Goal: Task Accomplishment & Management: Use online tool/utility

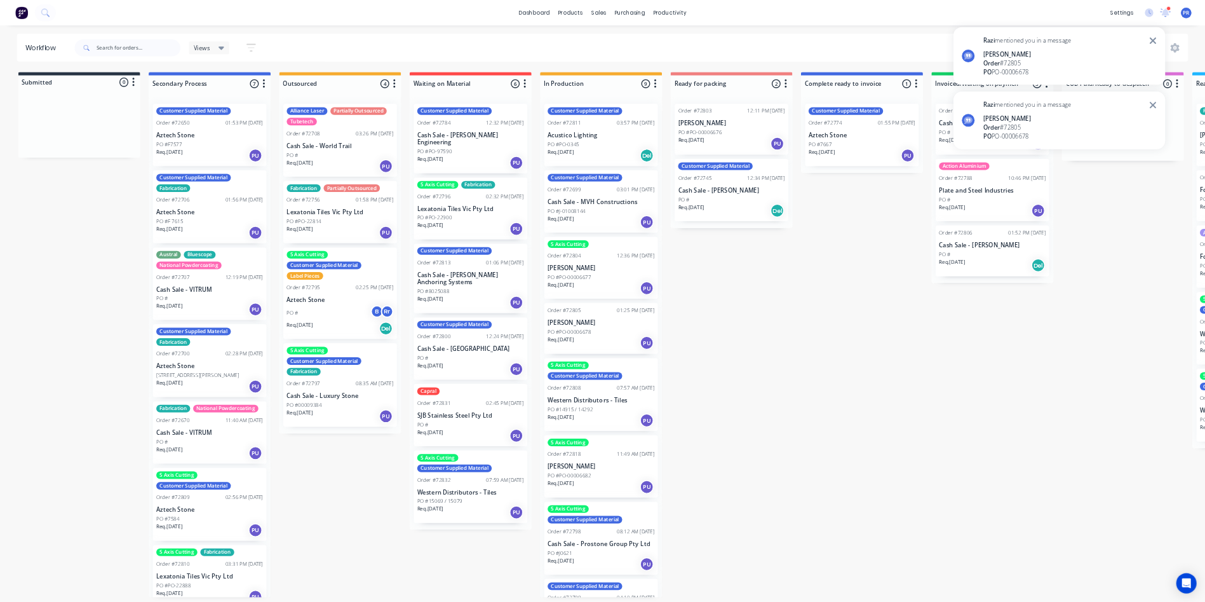
scroll to position [0, 490]
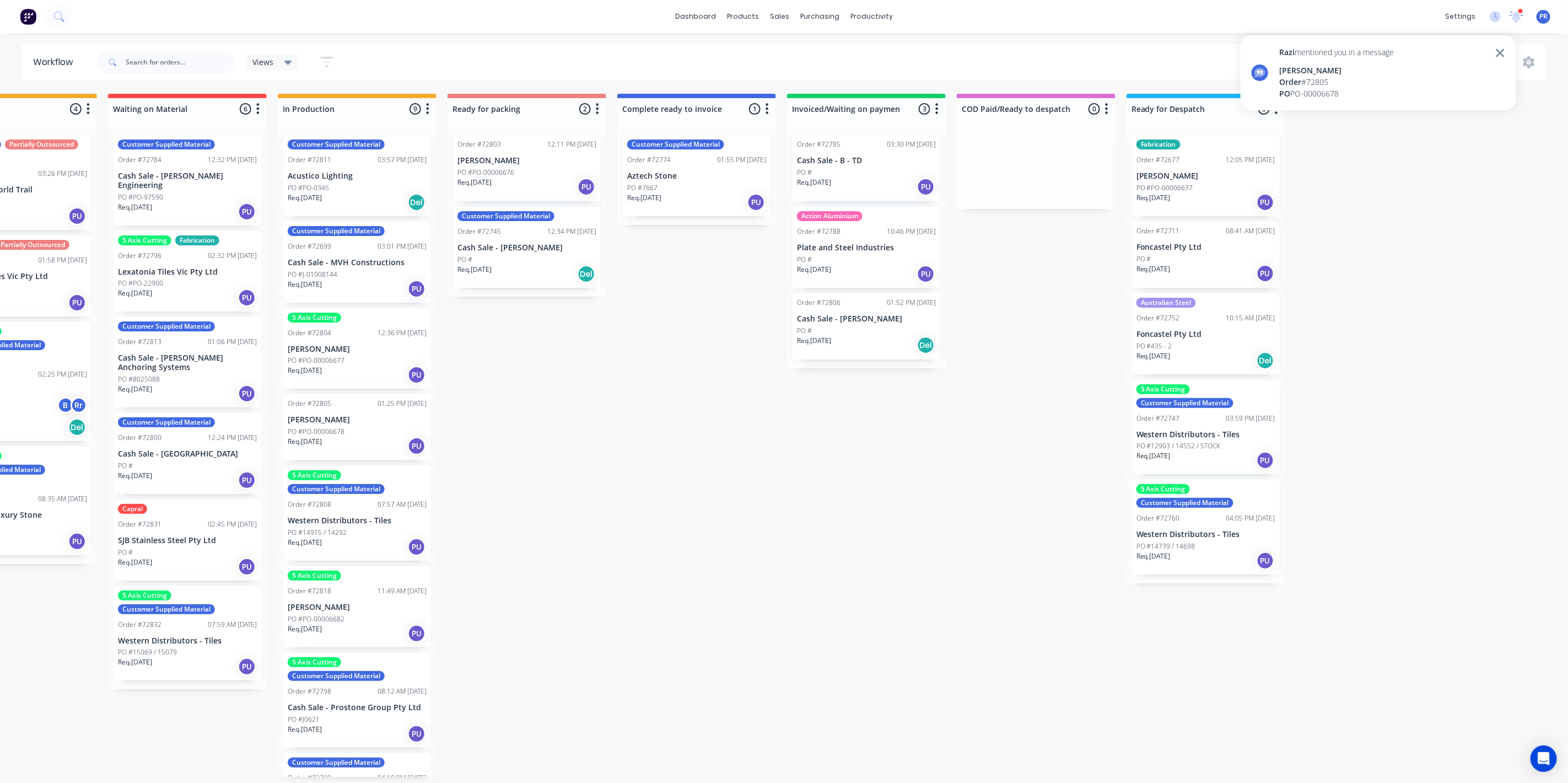
click at [1499, 55] on icon at bounding box center [1500, 53] width 9 height 9
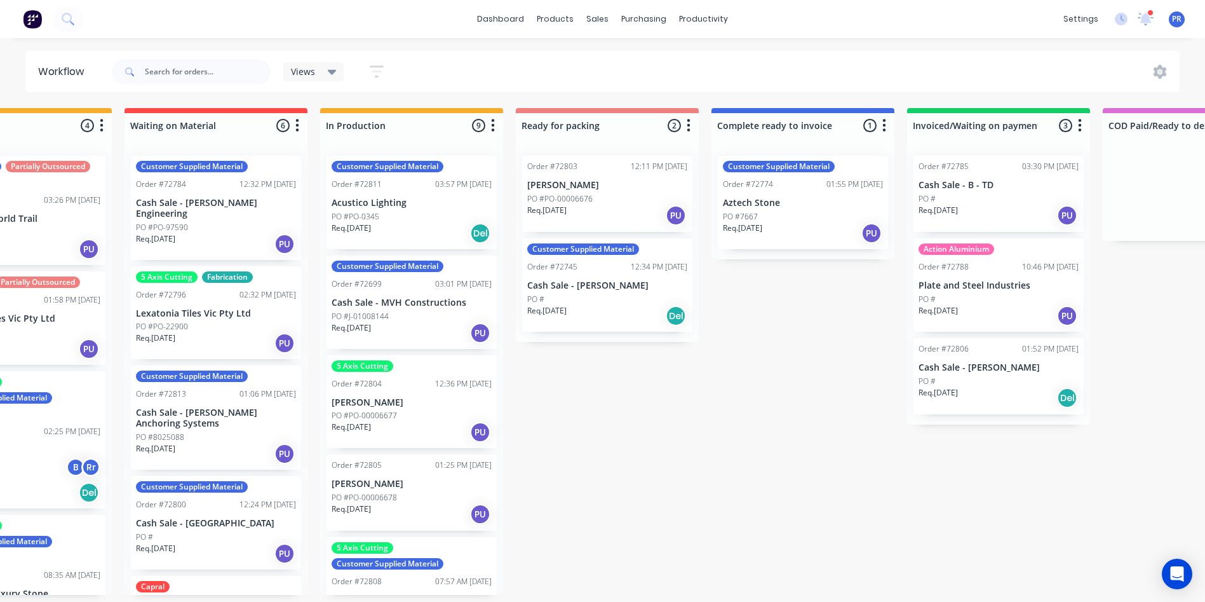
click at [605, 210] on div "Req. [DATE] PU" at bounding box center [607, 216] width 160 height 22
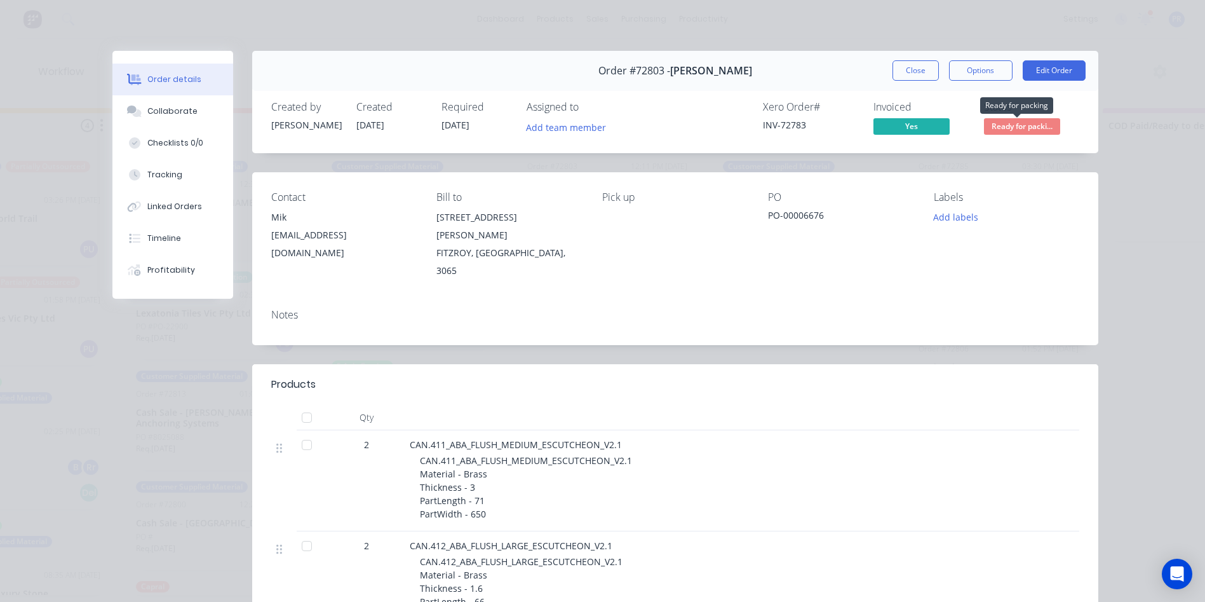
click at [986, 126] on span "Ready for packi..." at bounding box center [1022, 126] width 76 height 16
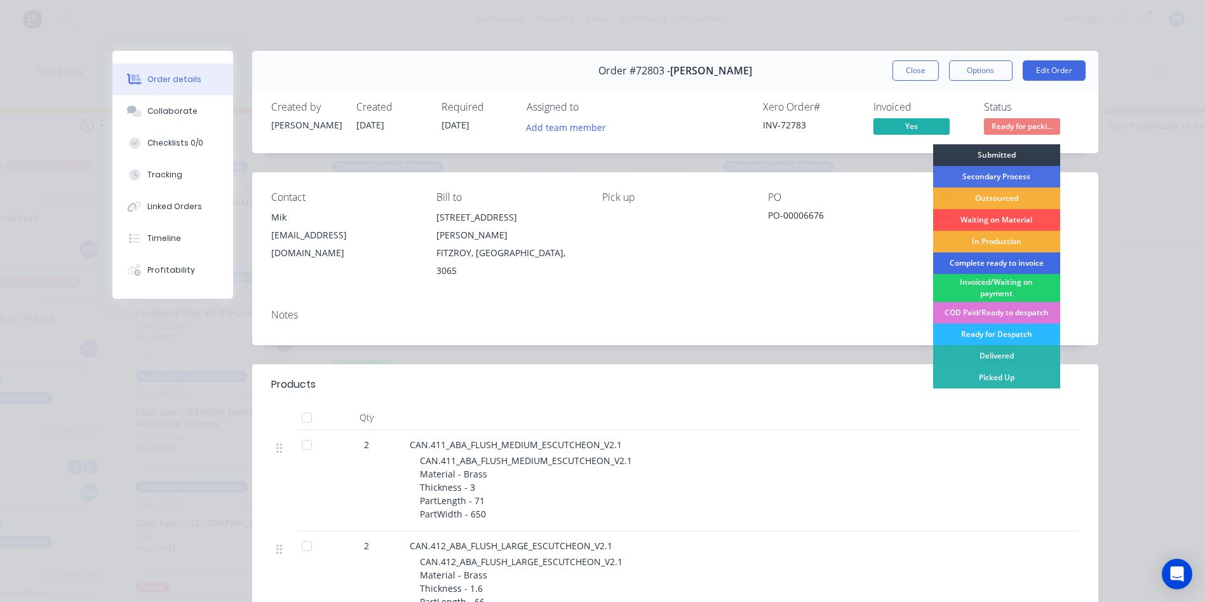
click at [985, 263] on div "Complete ready to invoice" at bounding box center [996, 263] width 127 height 22
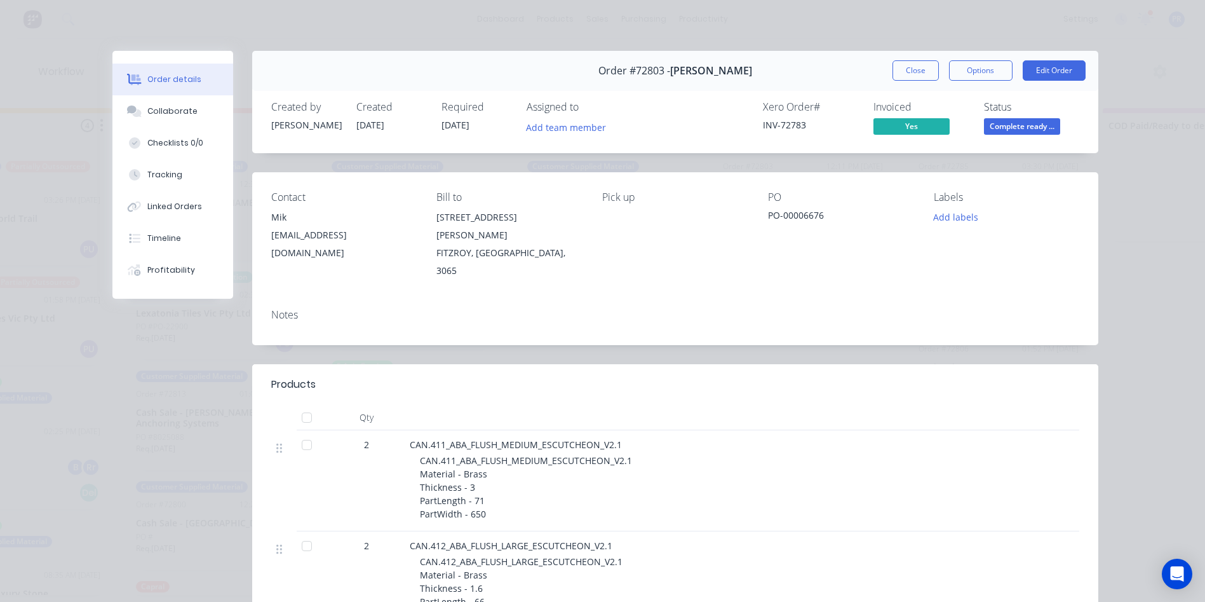
click at [916, 74] on button "Close" at bounding box center [916, 70] width 46 height 20
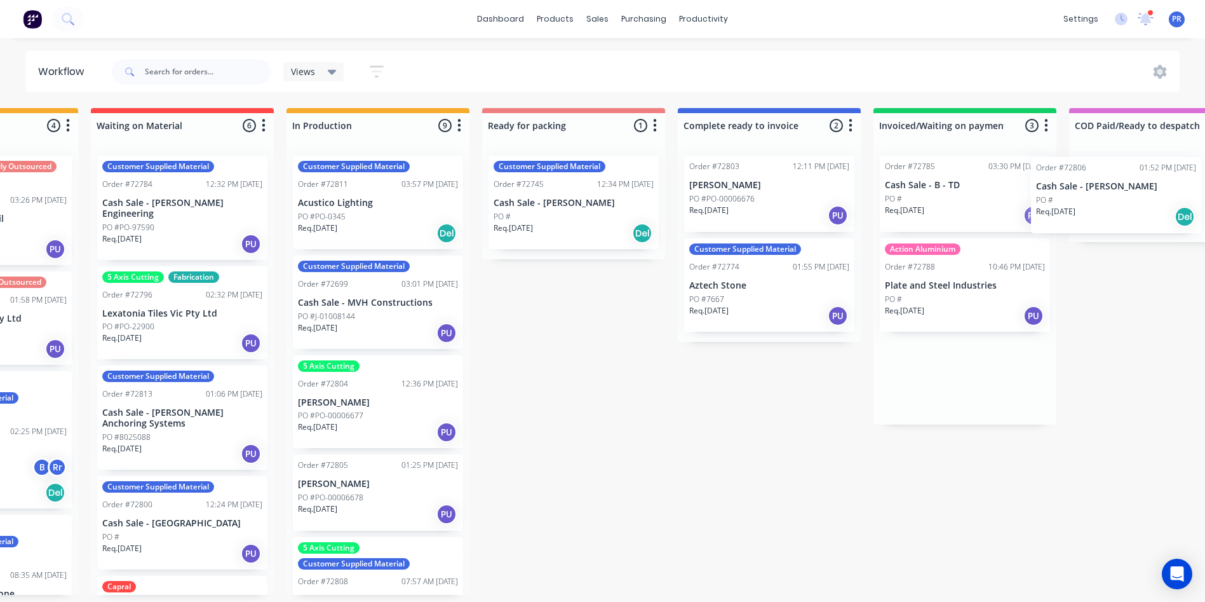
drag, startPoint x: 1009, startPoint y: 385, endPoint x: 1131, endPoint y: 200, distance: 221.5
click at [1131, 200] on div "Submitted 0 Status colour #273444 hex #273444 Save Cancel Summaries Total order…" at bounding box center [618, 351] width 2303 height 487
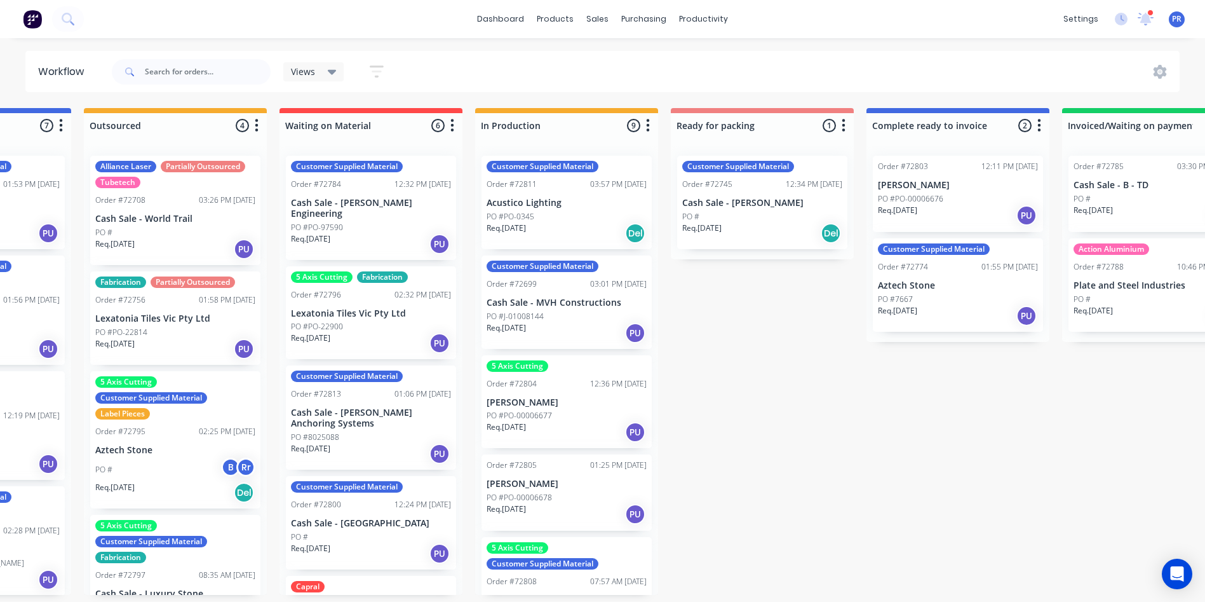
scroll to position [0, 327]
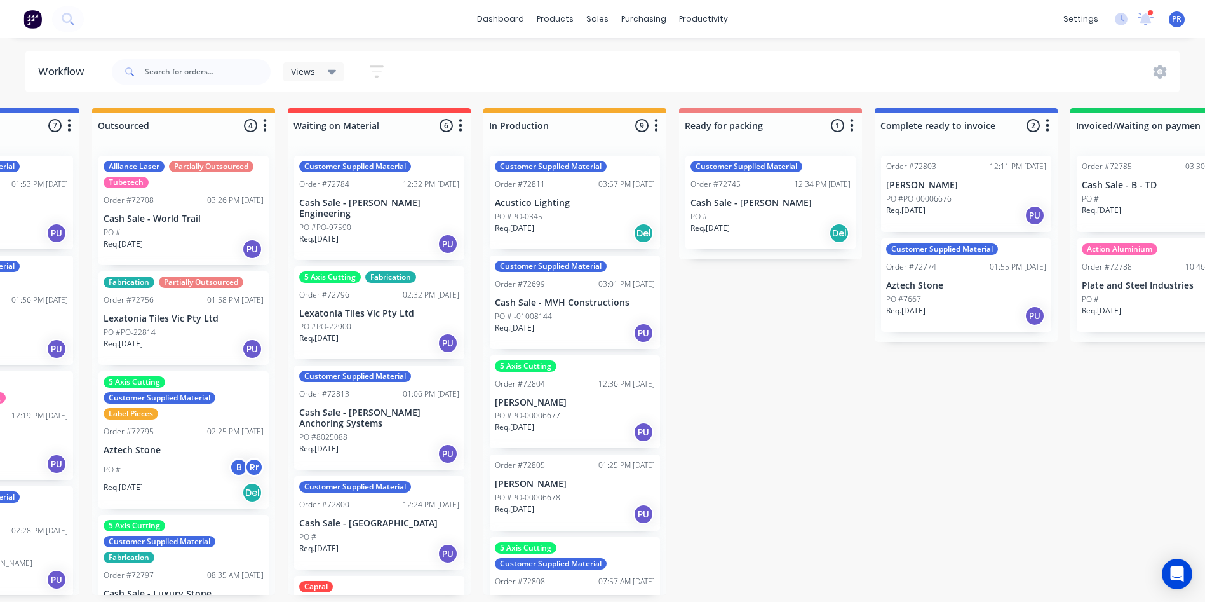
click at [588, 509] on div "Req. [DATE] PU" at bounding box center [575, 514] width 160 height 22
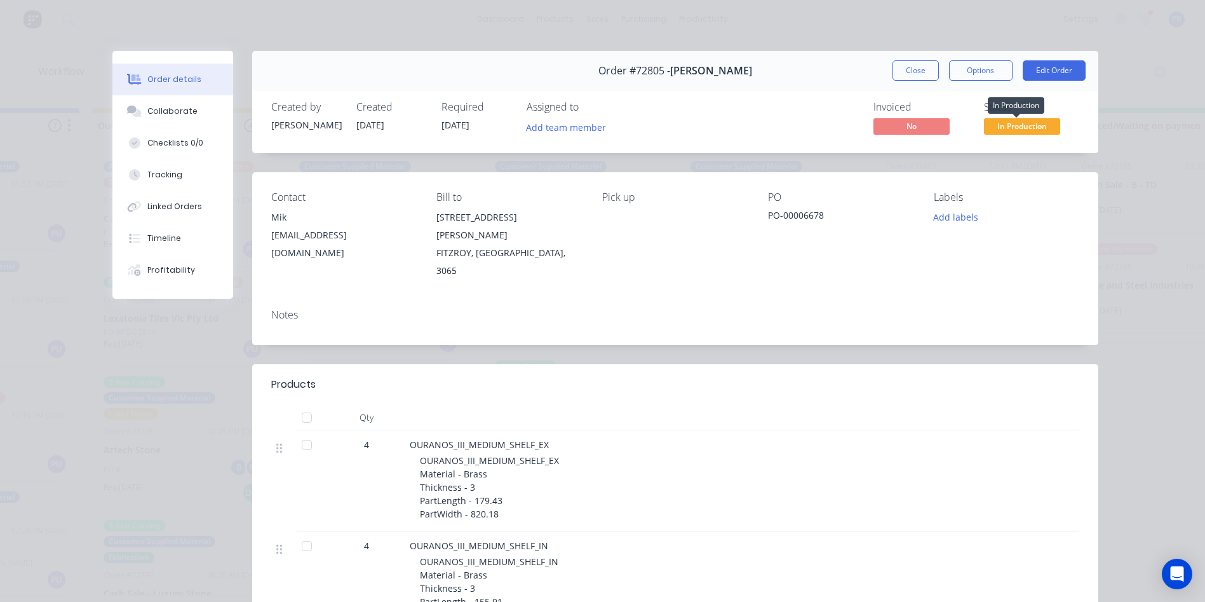
click at [1020, 123] on span "In Production" at bounding box center [1022, 126] width 76 height 16
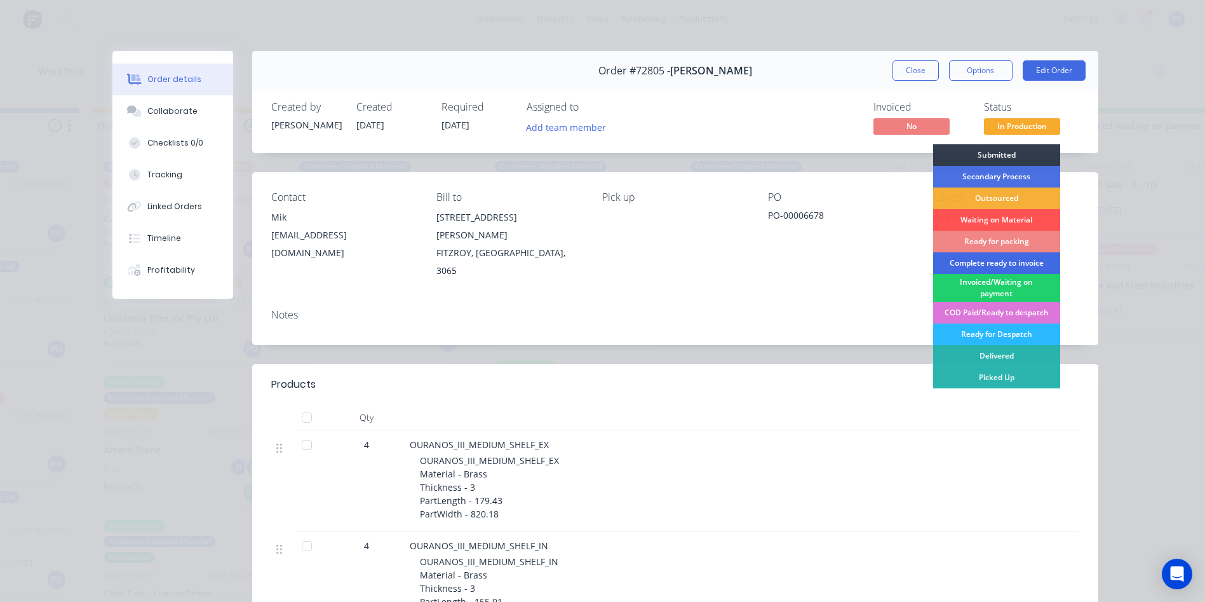
click at [980, 265] on div "Complete ready to invoice" at bounding box center [996, 263] width 127 height 22
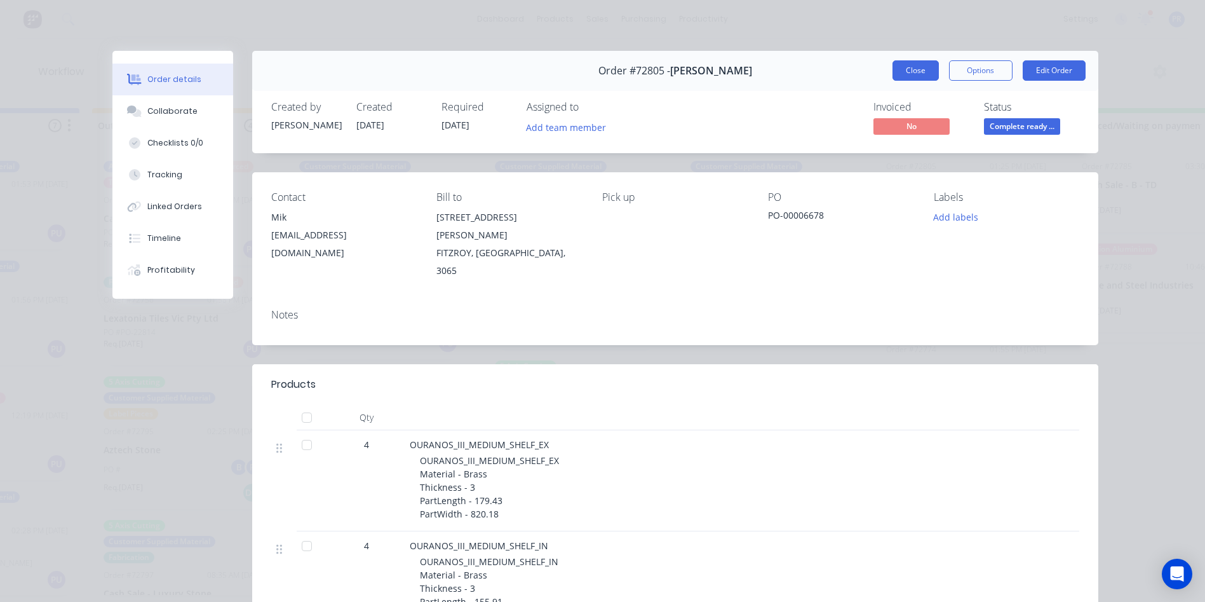
click at [914, 70] on button "Close" at bounding box center [916, 70] width 46 height 20
